Goal: Task Accomplishment & Management: Complete application form

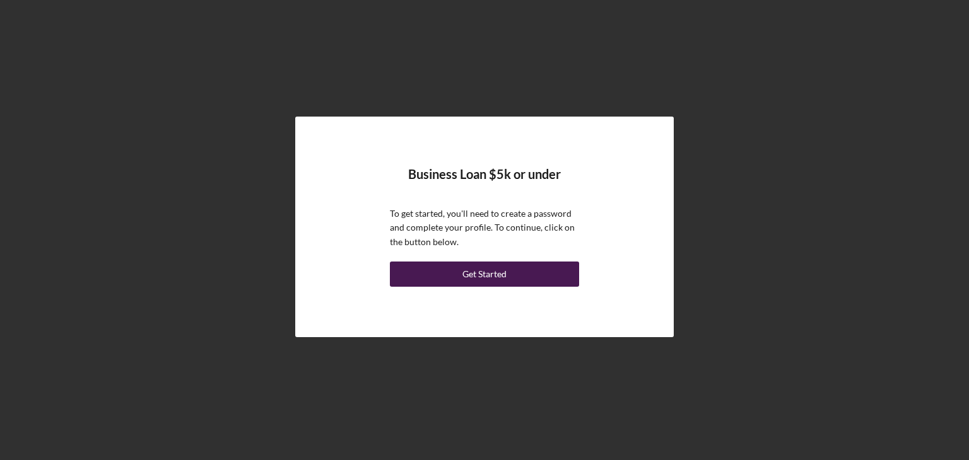
click at [467, 267] on div "Get Started" at bounding box center [484, 274] width 44 height 25
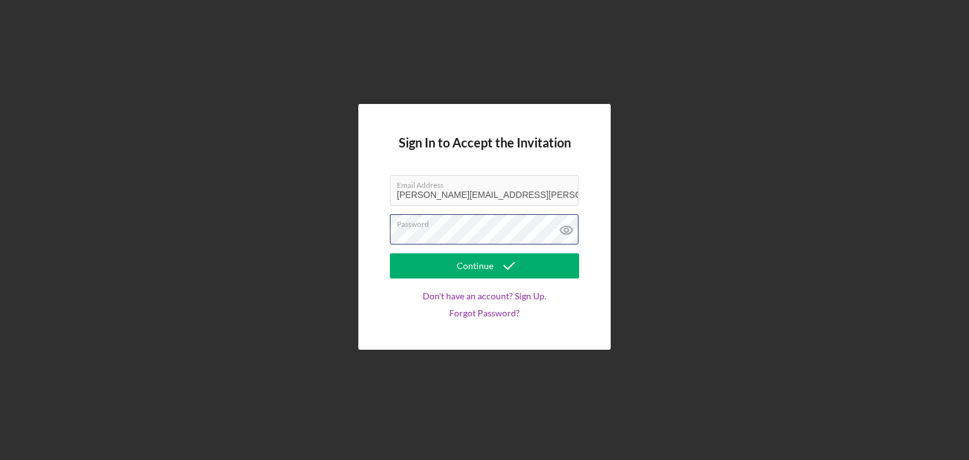
click at [423, 225] on div "Password" at bounding box center [484, 230] width 189 height 32
click at [568, 230] on icon at bounding box center [566, 230] width 4 height 4
click at [514, 269] on icon "submit" at bounding box center [509, 266] width 32 height 32
click at [539, 297] on link "Don't have an account? Sign Up." at bounding box center [485, 296] width 124 height 10
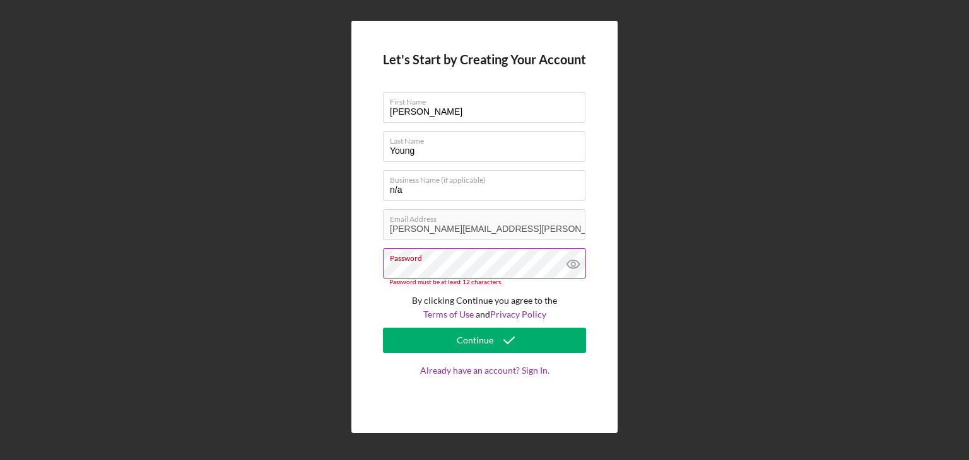
click at [574, 268] on icon at bounding box center [574, 264] width 32 height 32
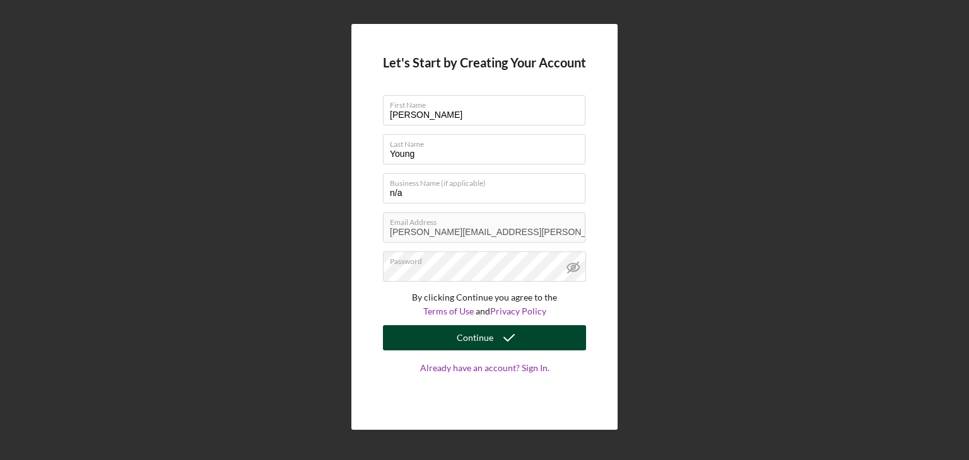
click at [454, 338] on button "Continue" at bounding box center [484, 337] width 203 height 25
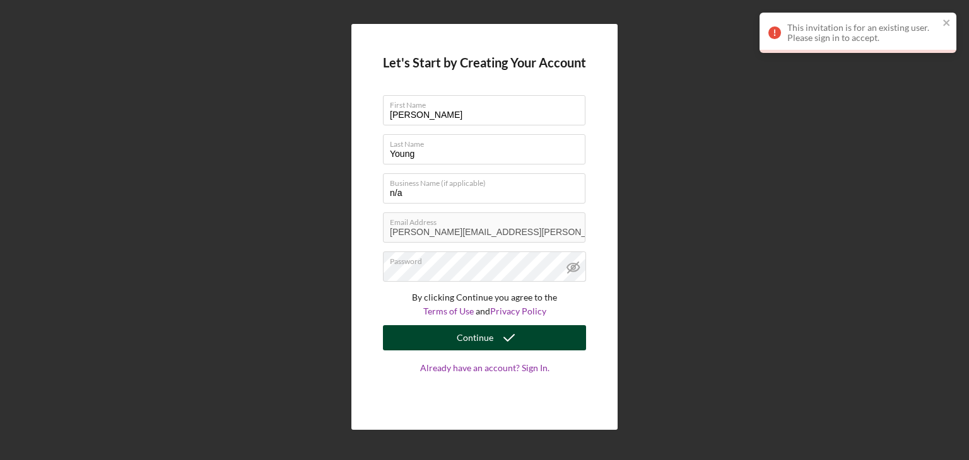
click at [459, 331] on div "Continue" at bounding box center [475, 337] width 37 height 25
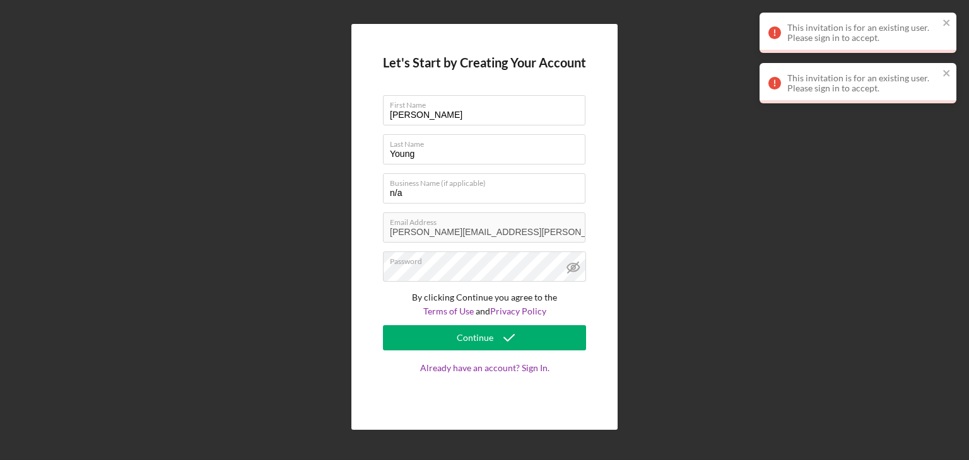
click at [864, 88] on div "This invitation is for an existing user. Please sign in to accept." at bounding box center [862, 83] width 151 height 20
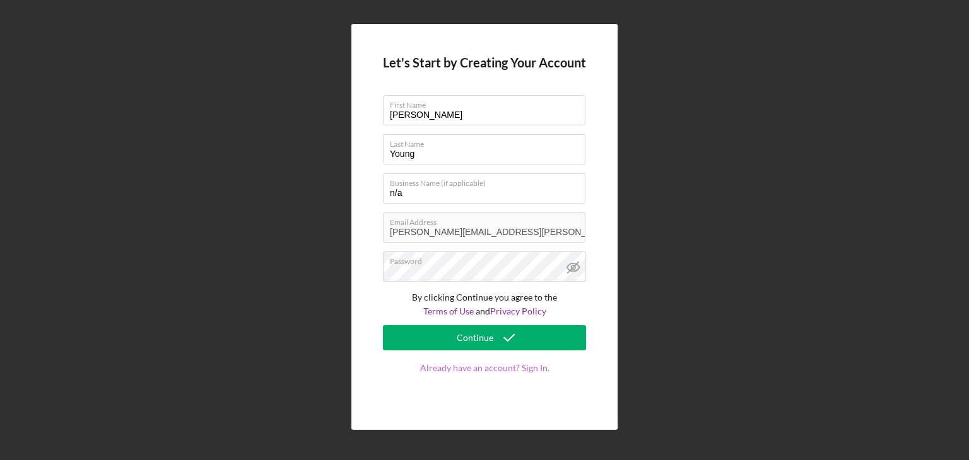
click at [525, 370] on link "Already have an account? Sign In." at bounding box center [484, 380] width 203 height 35
